Goal: Communication & Community: Answer question/provide support

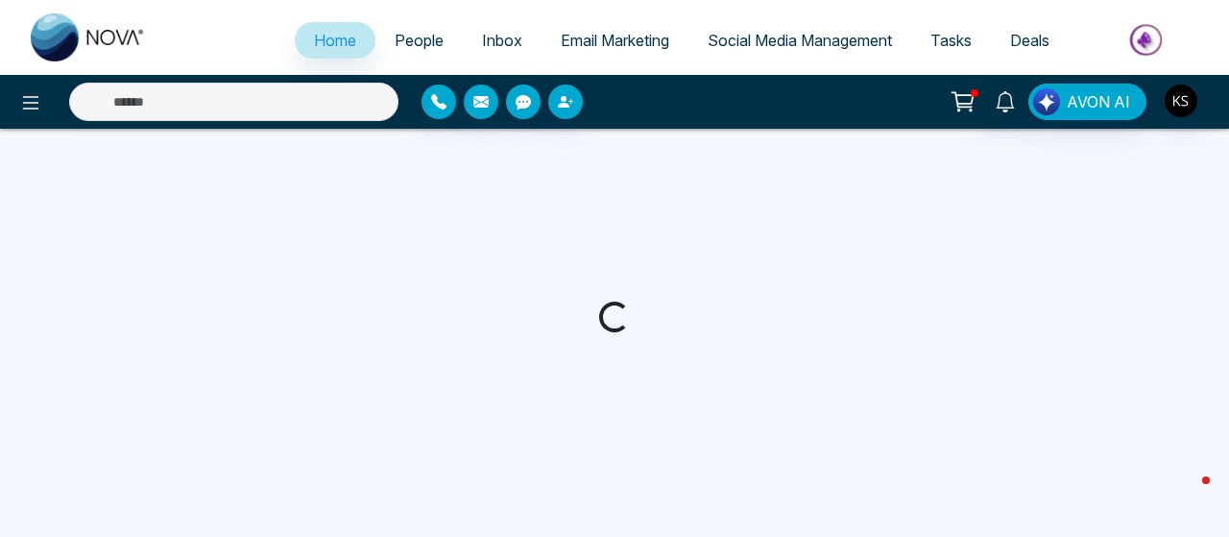
click at [422, 48] on link "People" at bounding box center [418, 40] width 87 height 36
select select "*"
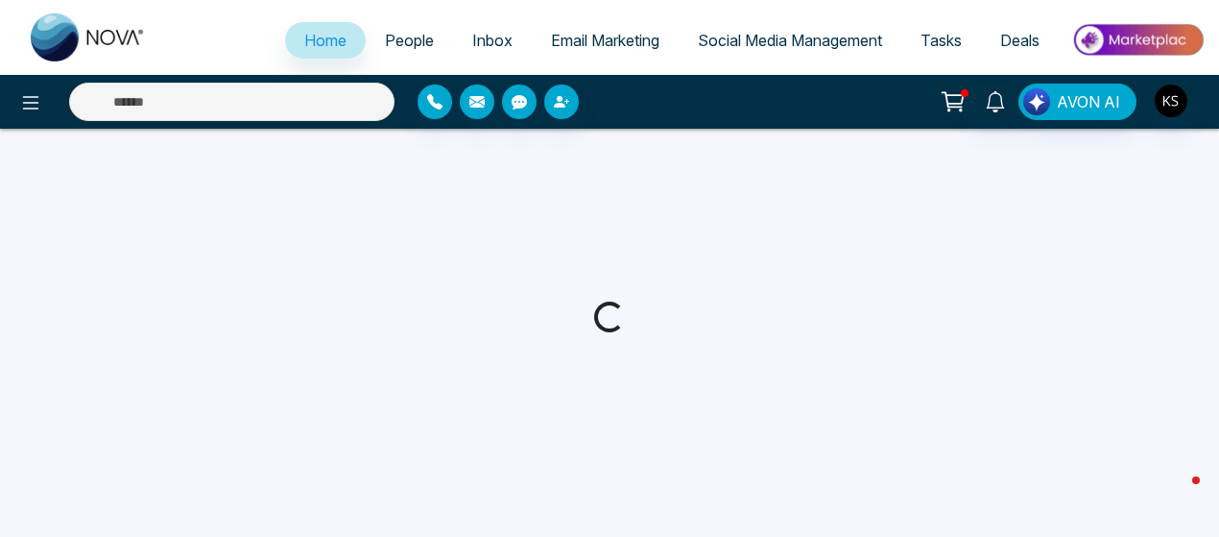
select select "*"
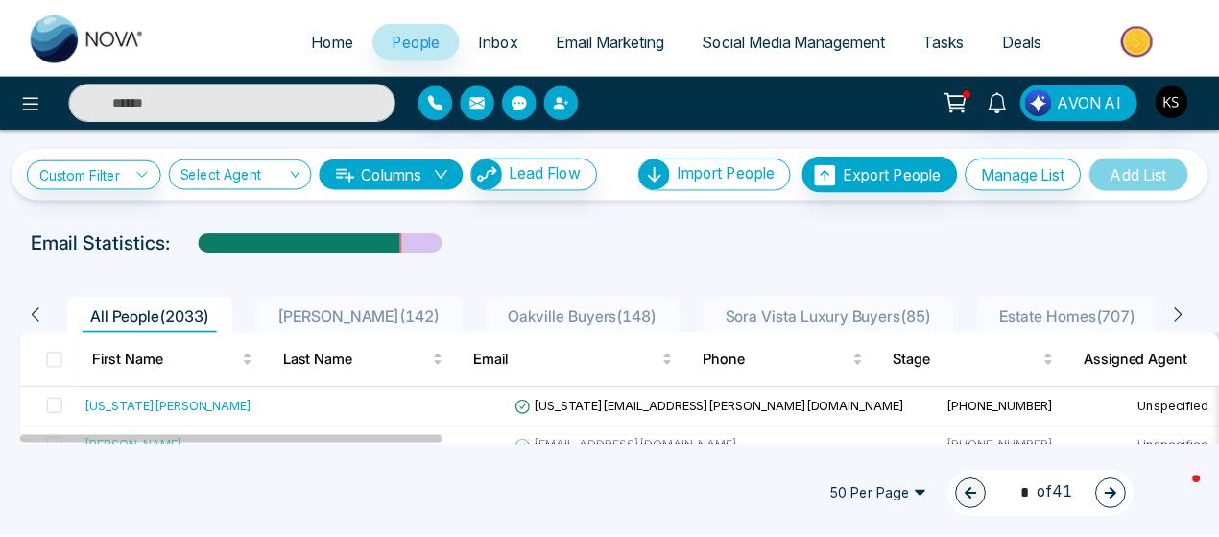
scroll to position [153, 0]
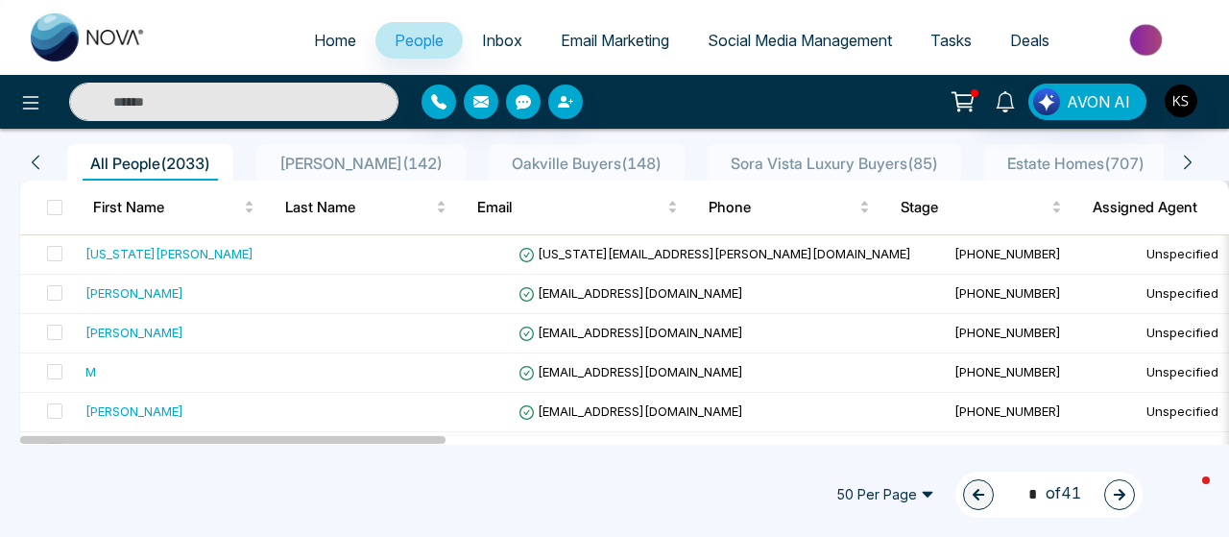
click at [138, 101] on input "text" at bounding box center [233, 102] width 329 height 38
click at [1009, 95] on icon at bounding box center [1005, 101] width 21 height 21
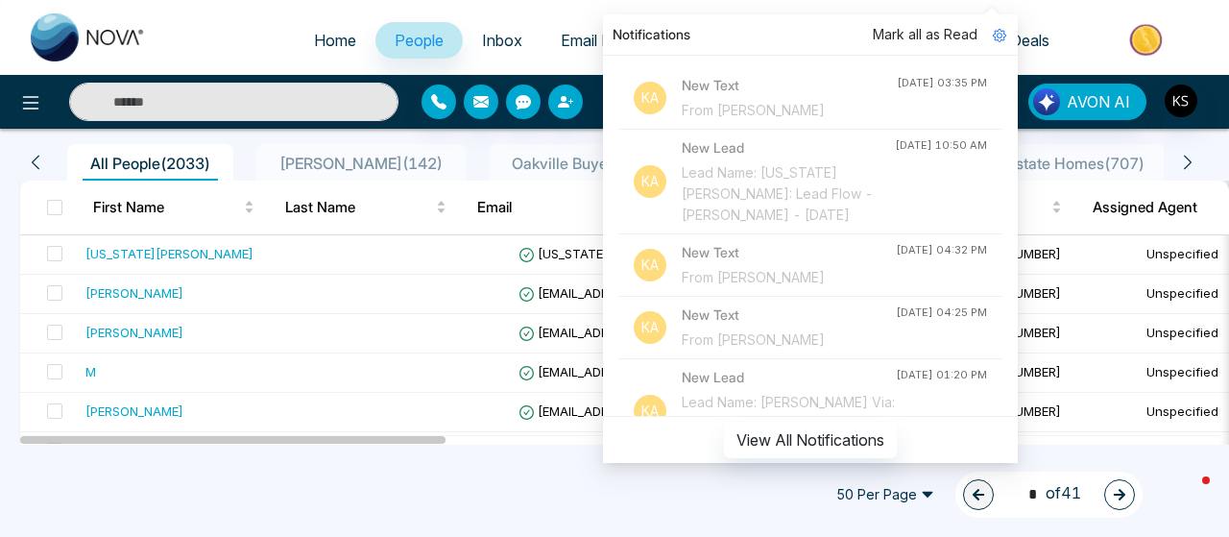
click at [768, 112] on div "From [PERSON_NAME]" at bounding box center [789, 110] width 215 height 21
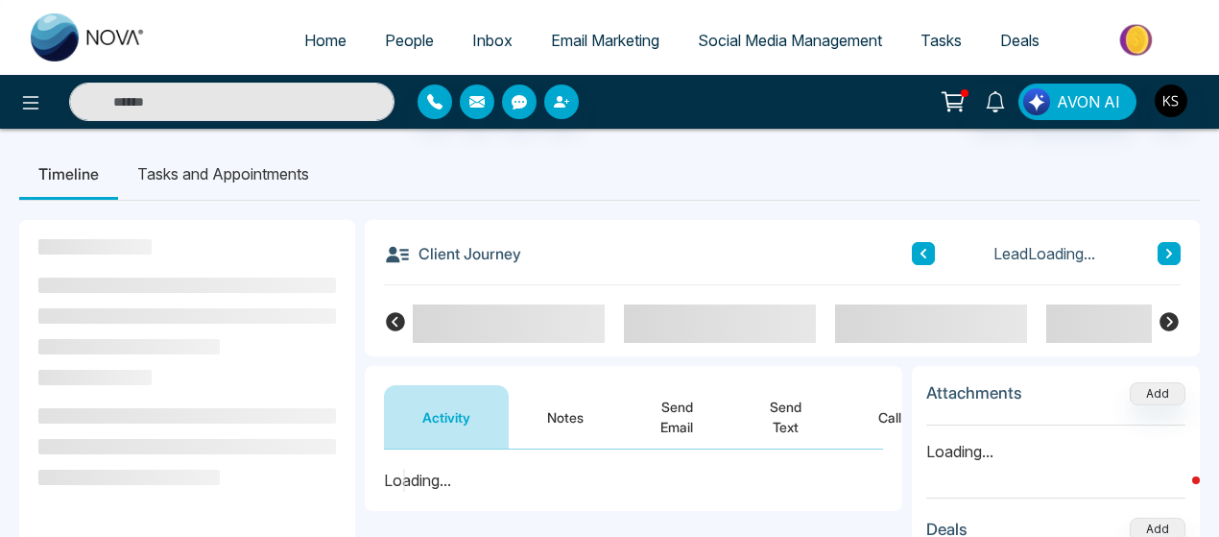
click at [791, 402] on button "Send Text" at bounding box center [786, 416] width 109 height 63
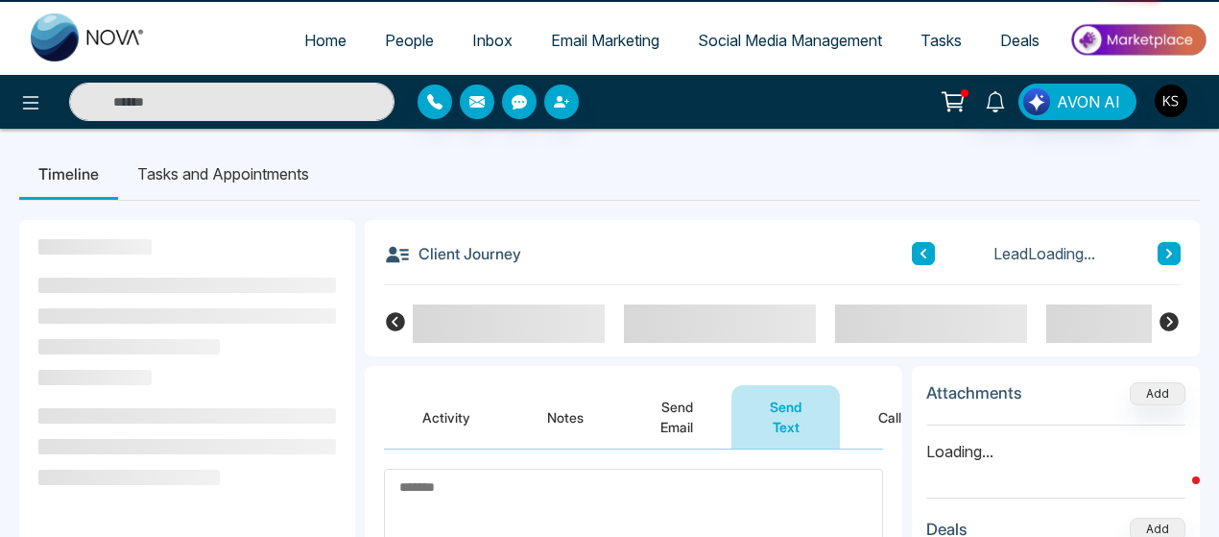
scroll to position [230, 0]
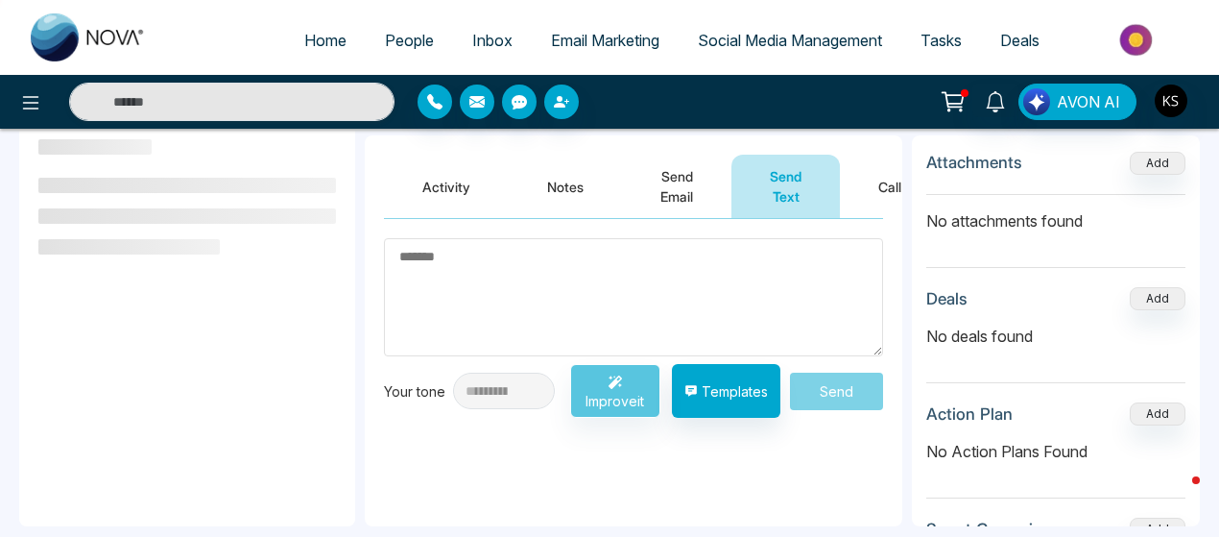
click at [519, 281] on textarea at bounding box center [633, 297] width 499 height 118
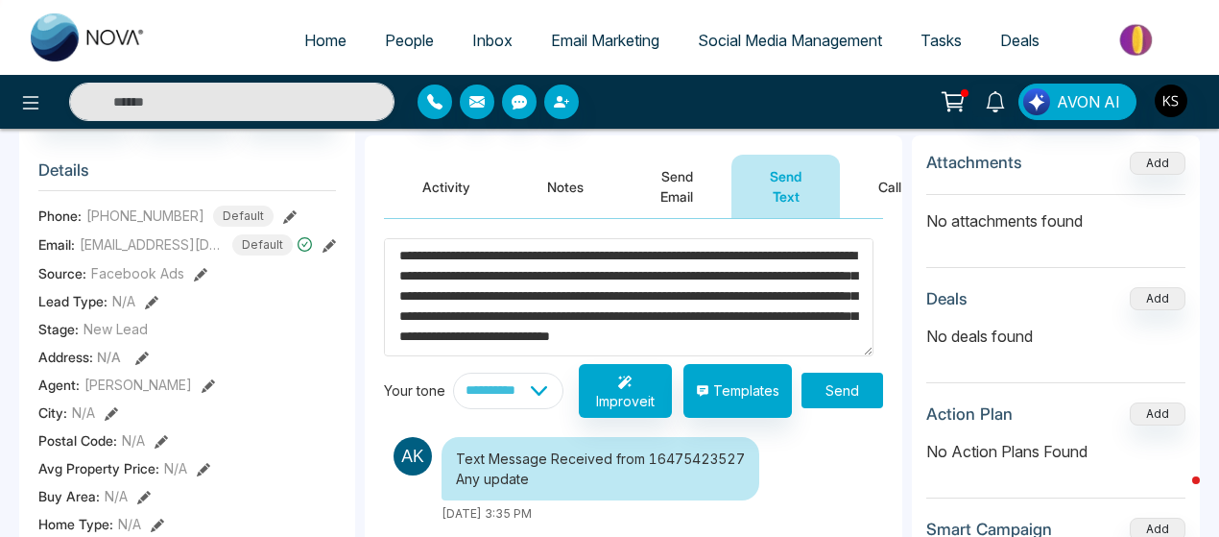
scroll to position [31, 0]
type textarea "**********"
click at [831, 385] on button "Send" at bounding box center [843, 391] width 82 height 36
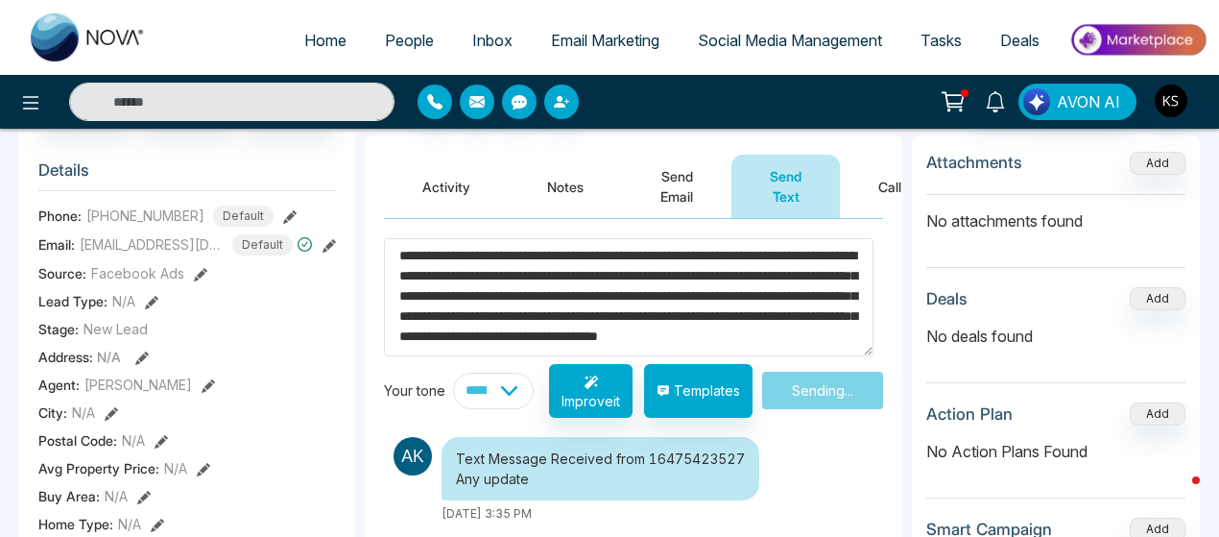
scroll to position [0, 0]
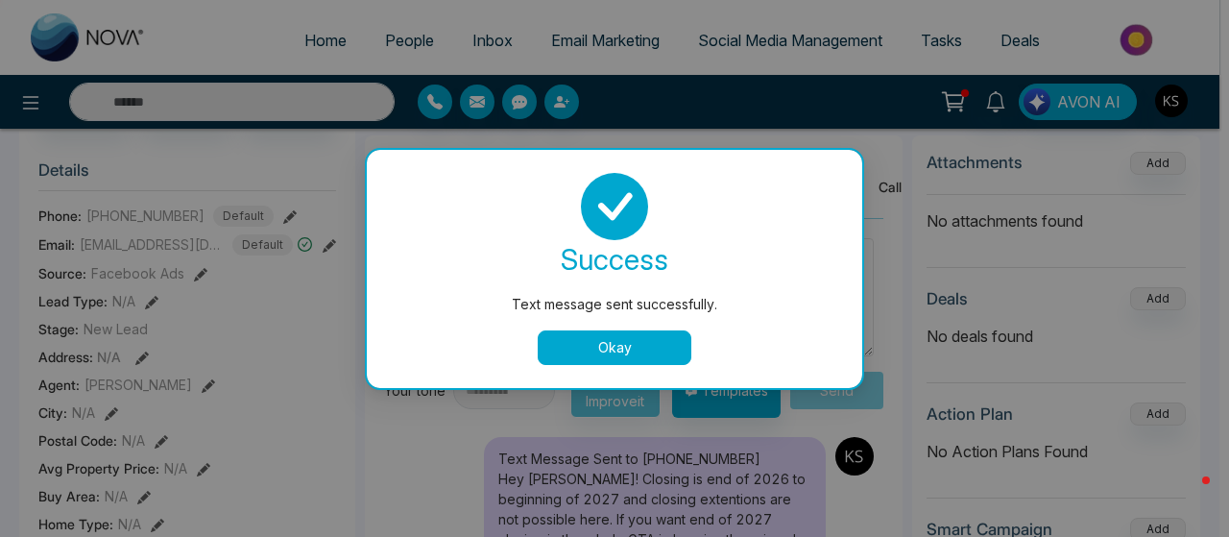
click at [603, 342] on button "Okay" at bounding box center [615, 347] width 154 height 35
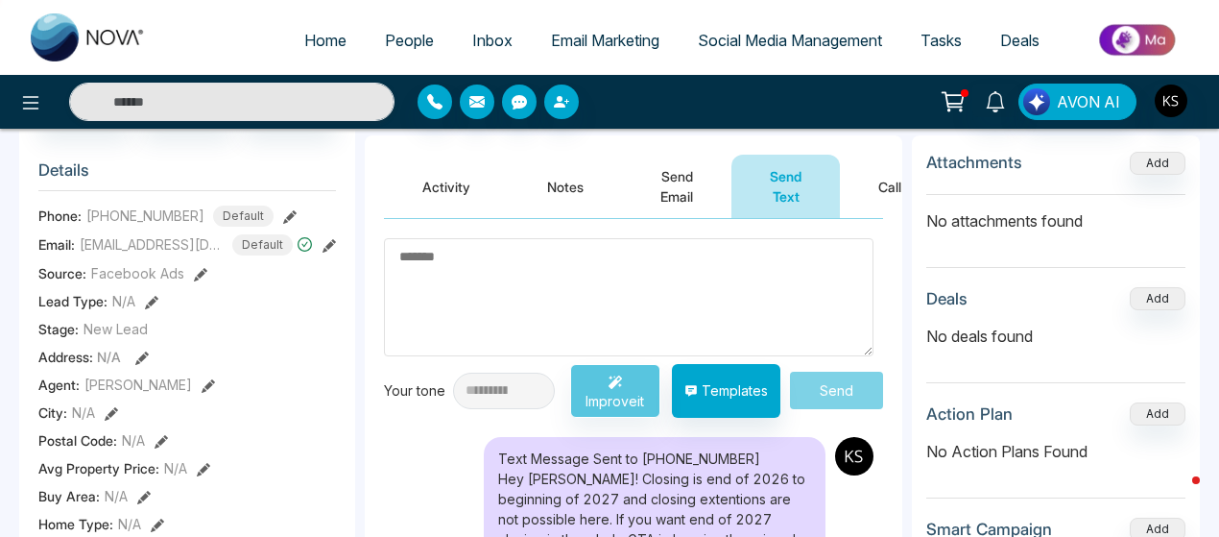
click at [332, 40] on span "Home" at bounding box center [325, 40] width 42 height 19
select select "*"
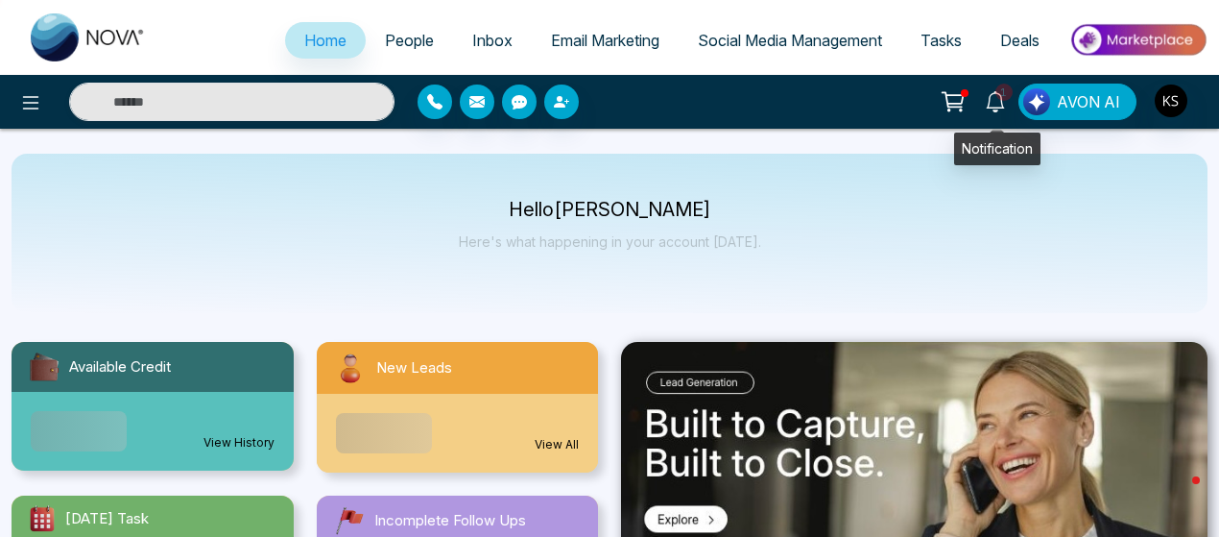
click at [994, 103] on icon at bounding box center [995, 101] width 21 height 21
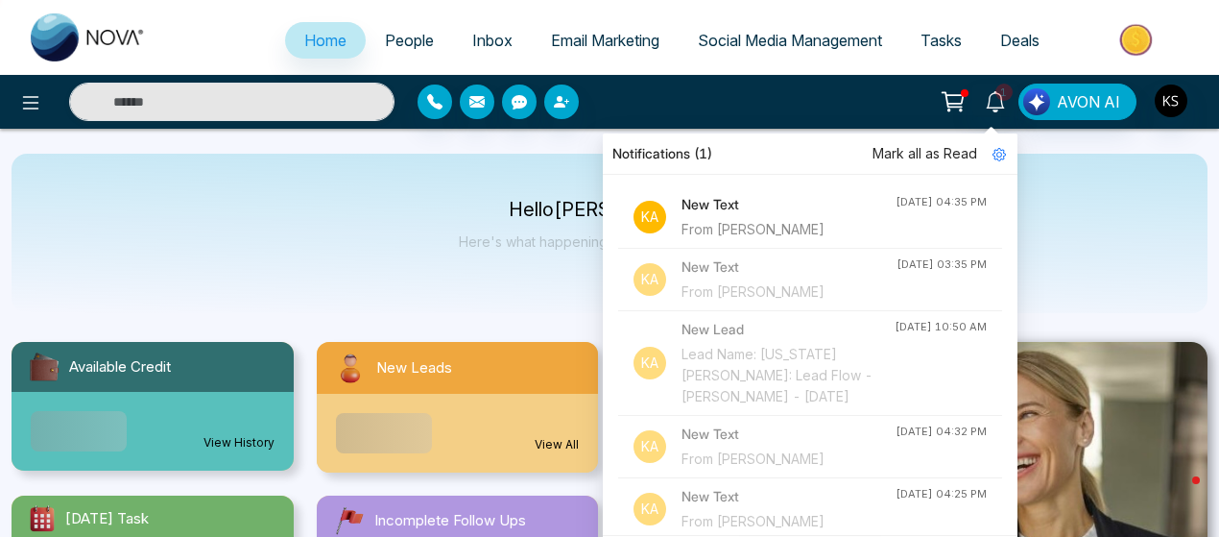
click at [724, 210] on h4 "New Text" at bounding box center [789, 204] width 214 height 21
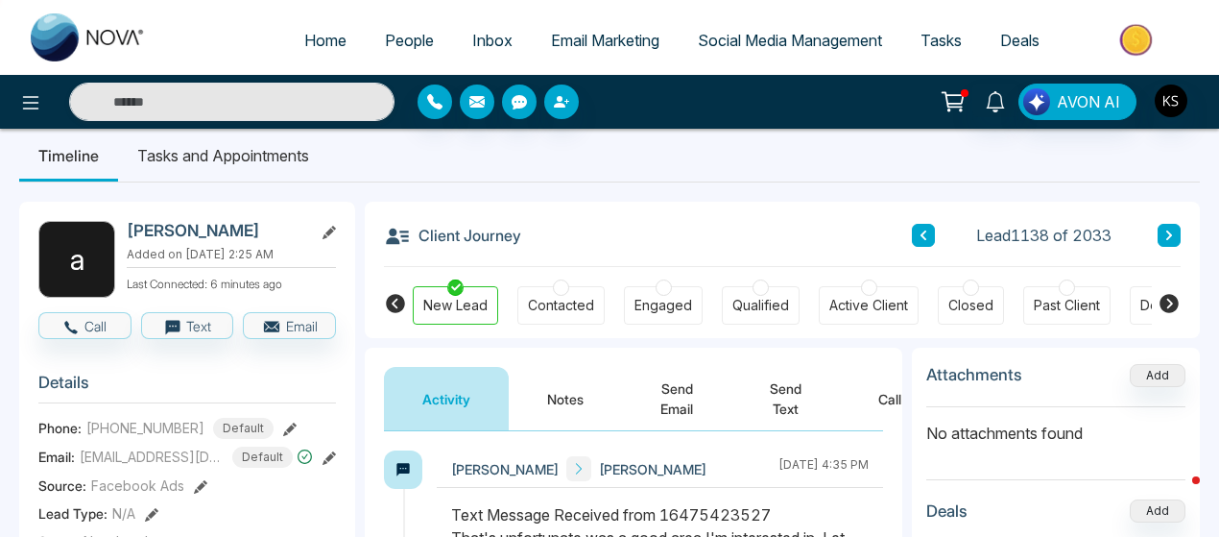
scroll to position [15, 0]
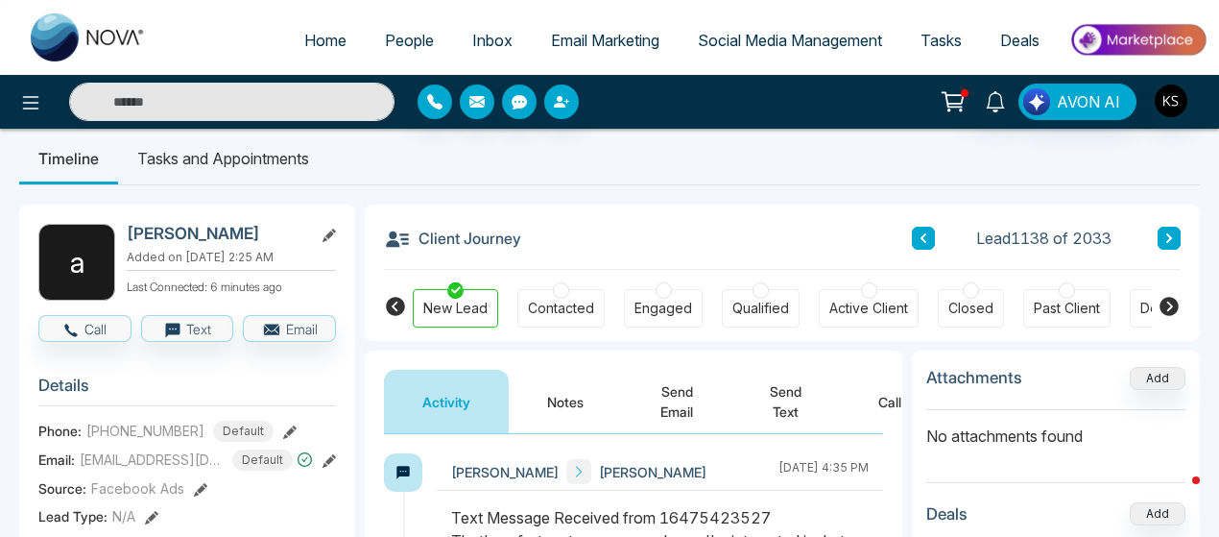
click at [773, 403] on button "Send Text" at bounding box center [786, 401] width 109 height 63
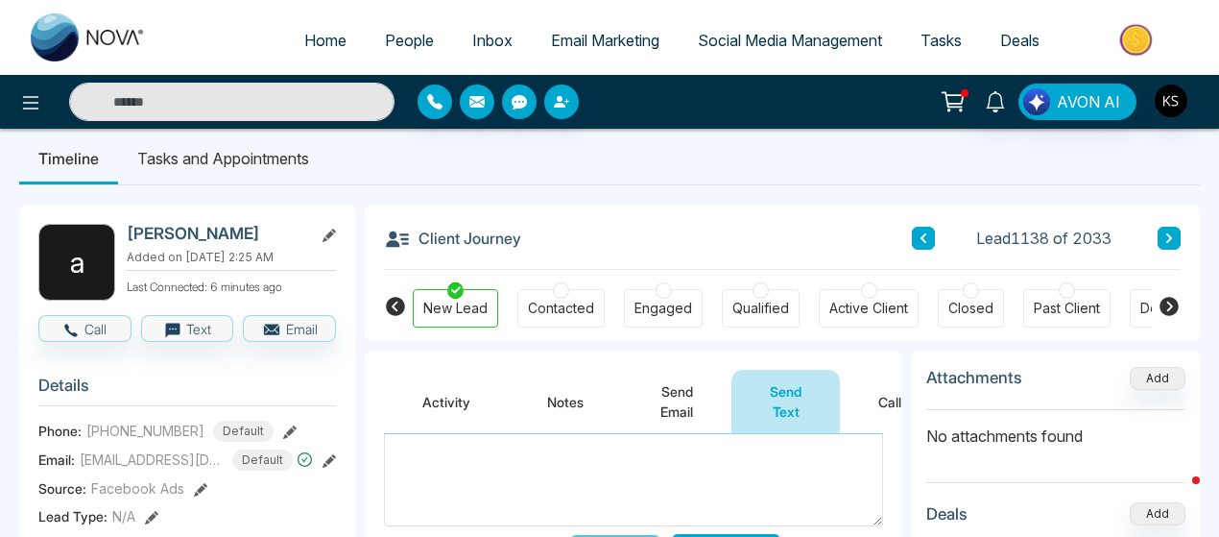
scroll to position [46, 0]
click at [502, 441] on textarea at bounding box center [633, 466] width 499 height 118
click at [444, 485] on textarea at bounding box center [633, 512] width 499 height 118
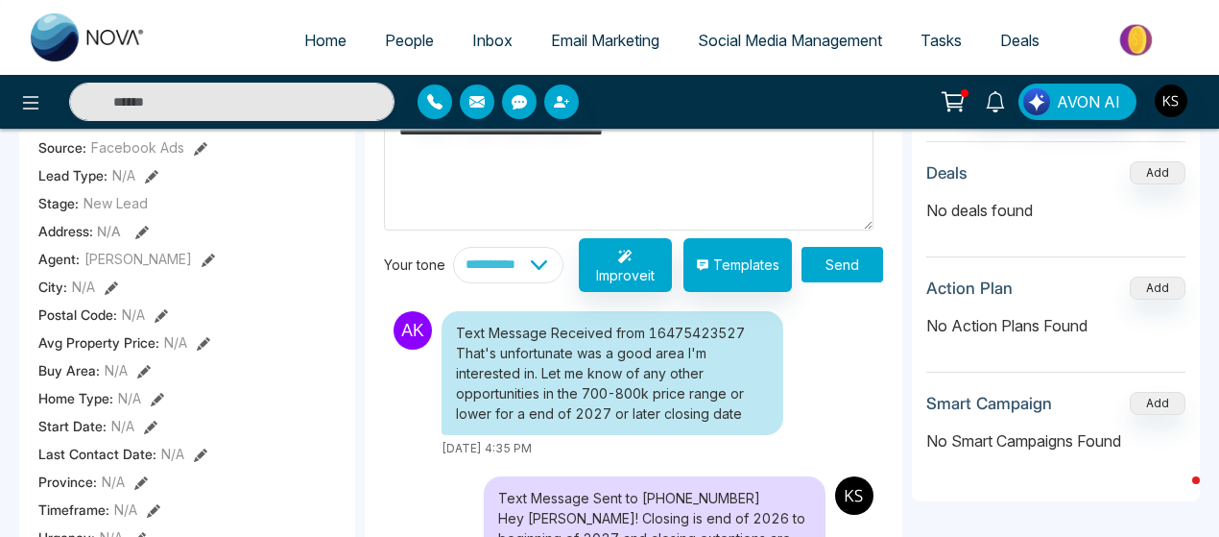
scroll to position [357, 0]
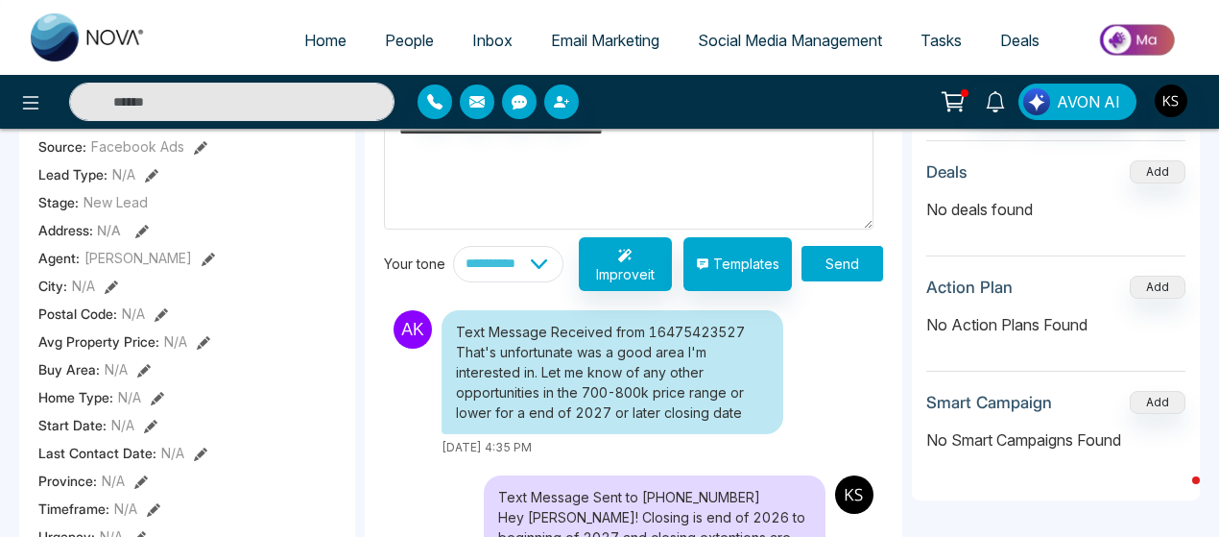
type textarea "**********"
click at [836, 262] on button "Send" at bounding box center [843, 264] width 82 height 36
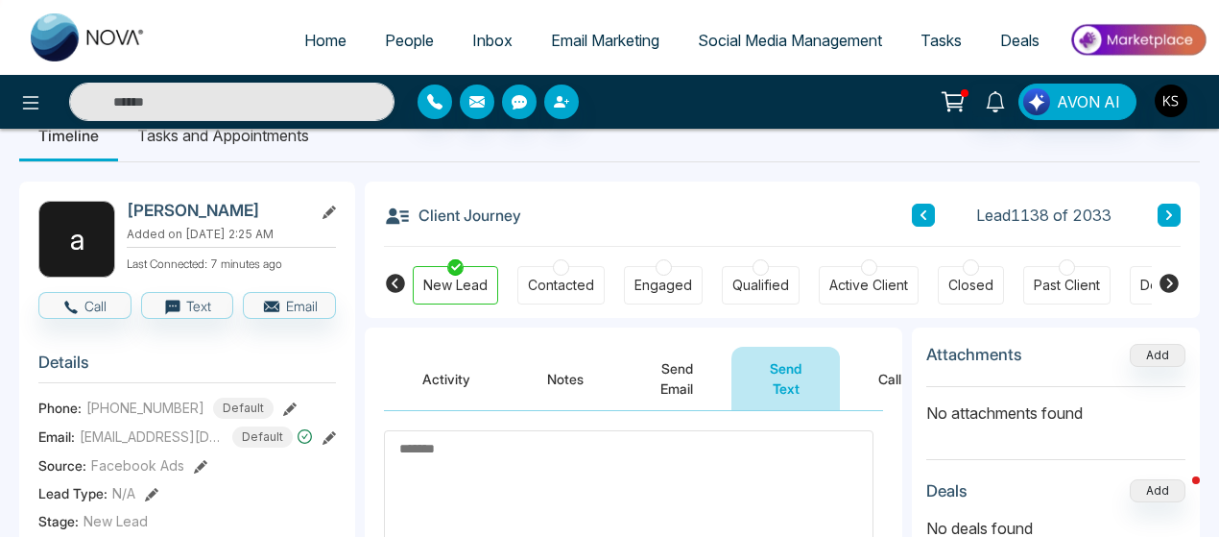
scroll to position [0, 0]
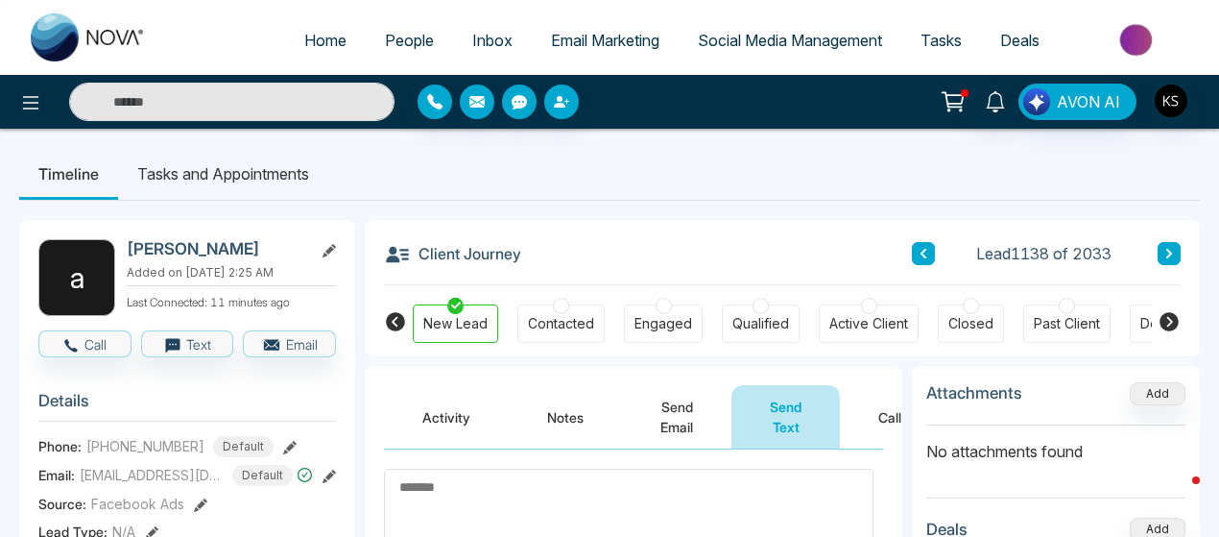
click at [657, 181] on ul "Timeline Tasks and Appointments" at bounding box center [609, 174] width 1181 height 52
click at [657, 178] on ul "Timeline Tasks and Appointments" at bounding box center [609, 174] width 1181 height 52
click at [690, 163] on ul "Timeline Tasks and Appointments" at bounding box center [609, 174] width 1181 height 52
click at [316, 33] on span "Home" at bounding box center [325, 40] width 42 height 19
select select "*"
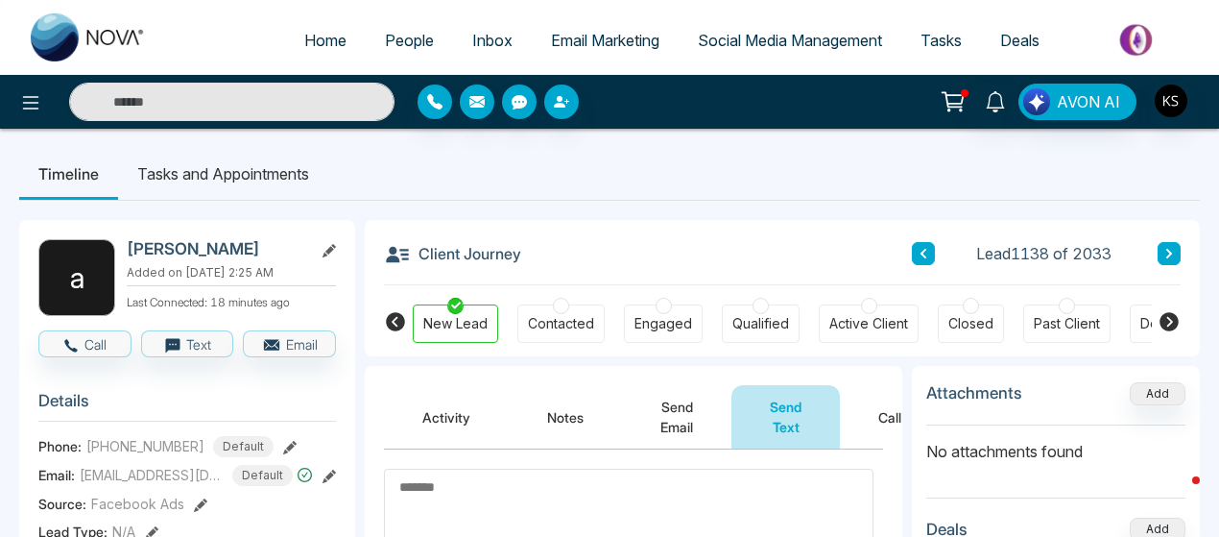
select select "*"
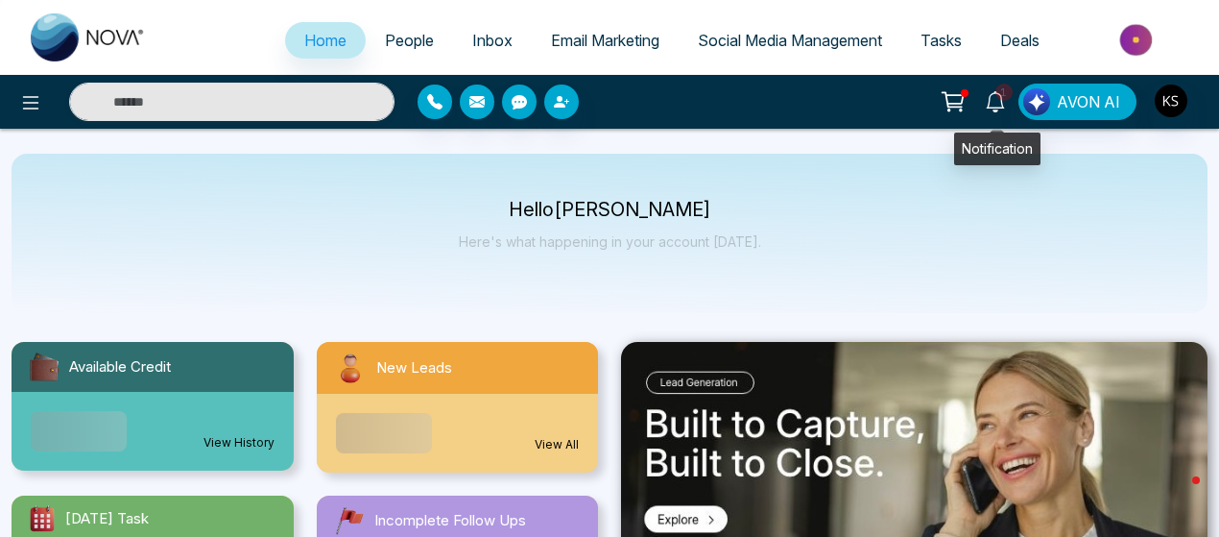
click at [995, 101] on icon at bounding box center [995, 101] width 21 height 21
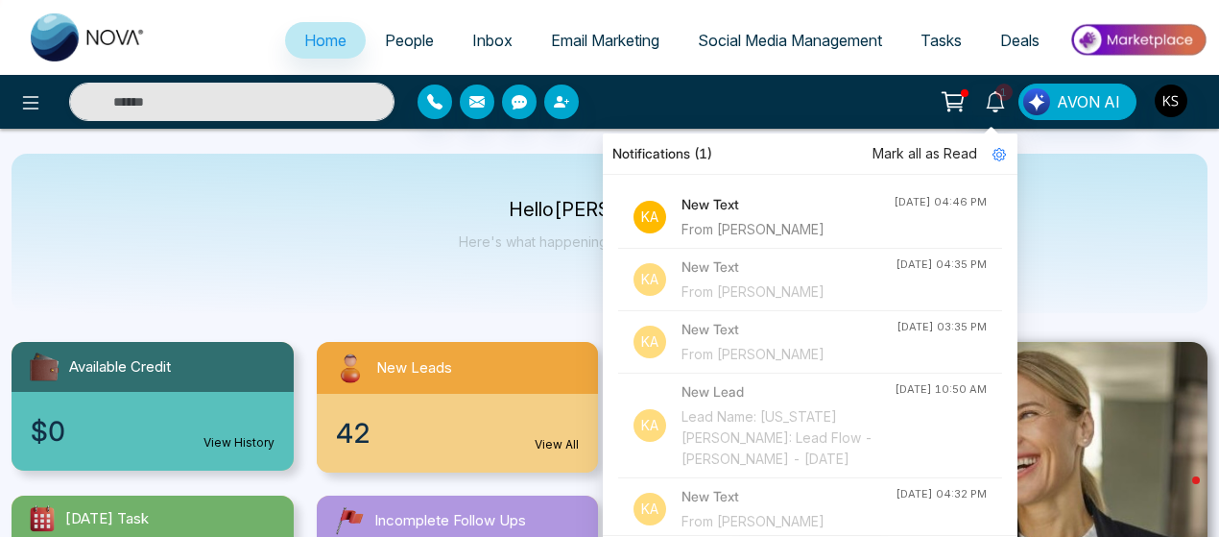
click at [717, 222] on div "From [PERSON_NAME]" at bounding box center [788, 229] width 212 height 21
